Goal: Communication & Community: Share content

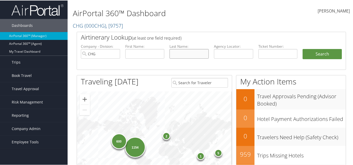
drag, startPoint x: 176, startPoint y: 54, endPoint x: 179, endPoint y: 53, distance: 3.6
click at [176, 54] on input "text" at bounding box center [189, 53] width 39 height 10
click at [242, 51] on input "text" at bounding box center [233, 53] width 39 height 10
paste input "EKSRVC"
type input "EKSRVC"
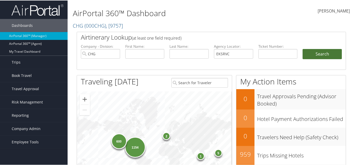
click at [317, 52] on button "Search" at bounding box center [322, 53] width 39 height 10
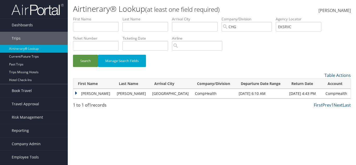
click at [114, 94] on td "[PERSON_NAME]" at bounding box center [131, 93] width 35 height 9
click at [75, 93] on td "[PERSON_NAME]" at bounding box center [93, 93] width 41 height 9
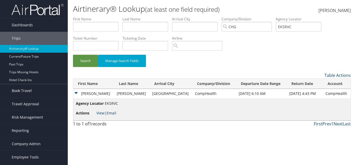
click at [110, 113] on link "Email" at bounding box center [111, 112] width 10 height 5
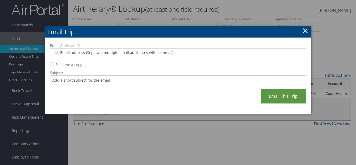
click at [130, 53] on input "Email Address(es):" at bounding box center [177, 52] width 249 height 5
click at [92, 57] on div "Email Address(es): Send me a copy Subject: Email This Trip" at bounding box center [178, 76] width 256 height 66
click at [92, 52] on input "Email Address(es):" at bounding box center [177, 52] width 249 height 5
paste input "RACHELLE.GUNDRY@COMPHEALTH.COM"
type input "RACHELLE.GUNDRY@COMPHEALTH.COM"
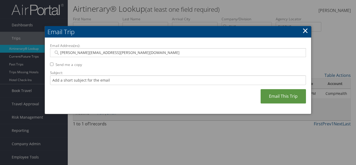
type input "RACHELLE.GUNDRY@COMPHEALTH.COM"
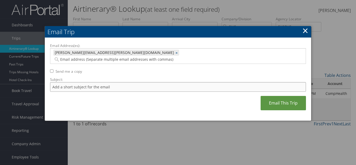
click at [67, 82] on input "Subject:" at bounding box center [178, 87] width 256 height 10
type input "J"
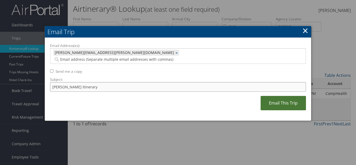
type input "Dr Kreher Itinerary"
click at [285, 98] on link "Email This Trip" at bounding box center [282, 103] width 45 height 14
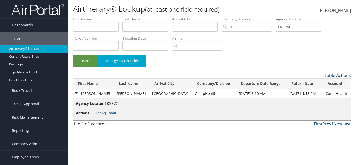
click at [103, 115] on link "View" at bounding box center [100, 112] width 8 height 5
